Goal: Task Accomplishment & Management: Manage account settings

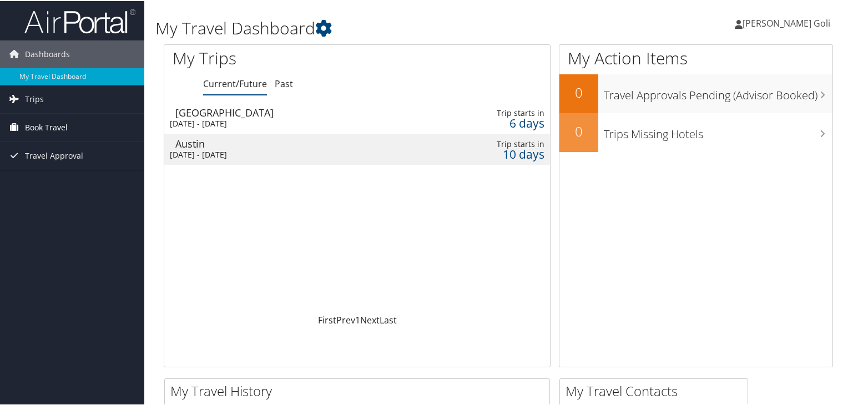
click at [59, 126] on span "Book Travel" at bounding box center [46, 127] width 43 height 28
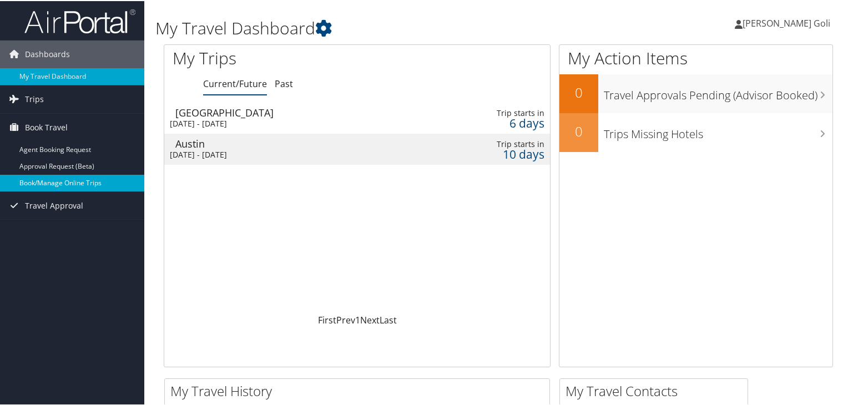
click at [73, 176] on link "Book/Manage Online Trips" at bounding box center [72, 182] width 144 height 17
click at [326, 116] on td "Detroit Thu 11 Sep 2025 - Thu 11 Sep 2025" at bounding box center [294, 117] width 260 height 31
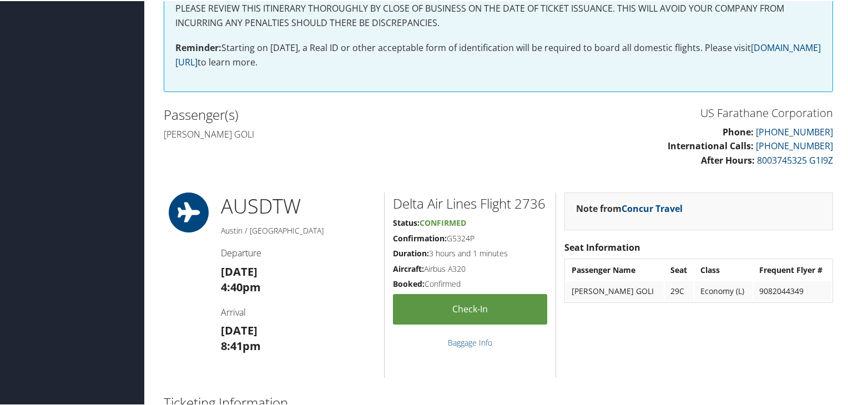
scroll to position [233, 0]
